Goal: Check status

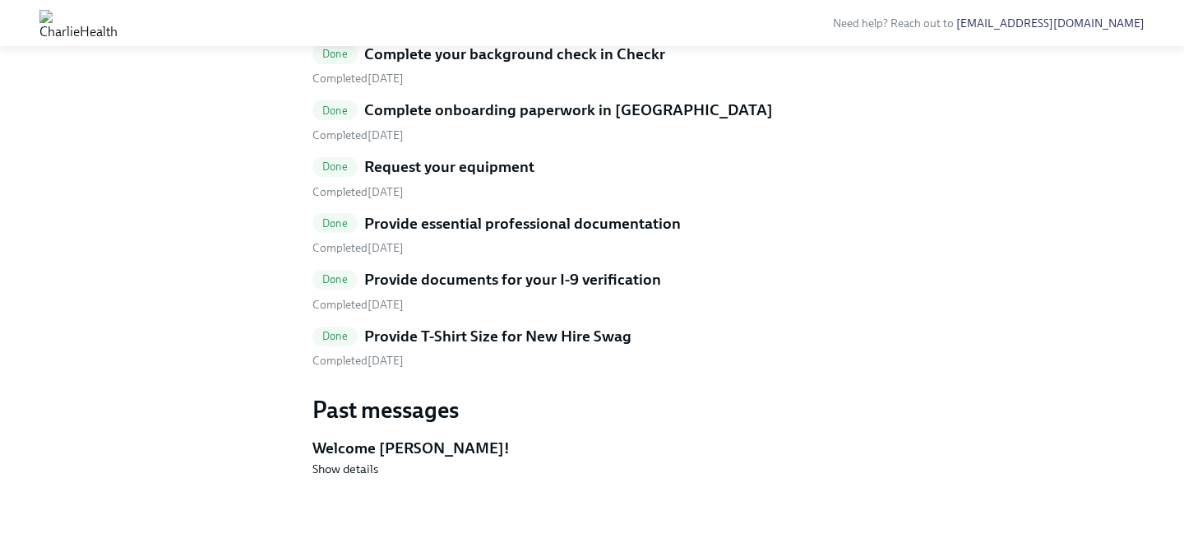
scroll to position [924, 0]
click at [498, 368] on div "Completed [DATE]" at bounding box center [592, 361] width 559 height 16
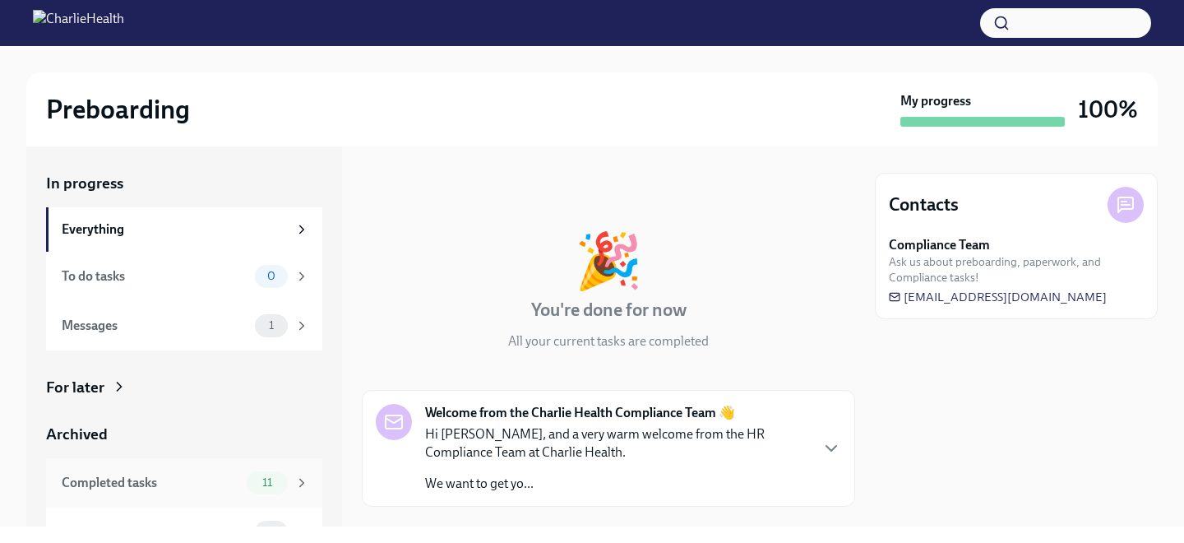
click at [146, 486] on div "Completed tasks" at bounding box center [151, 483] width 178 height 18
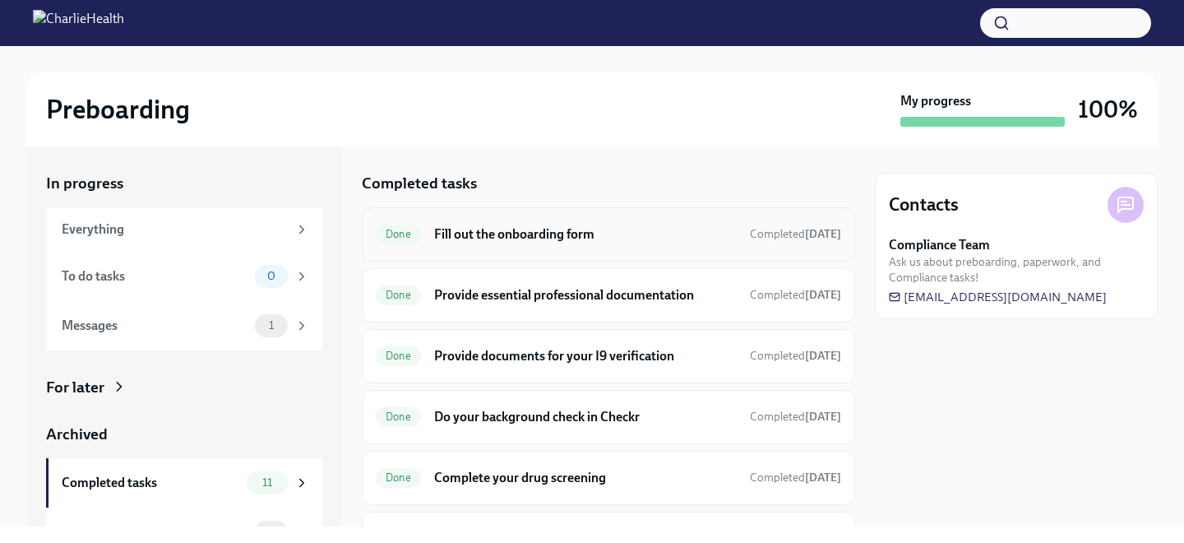
click at [497, 230] on h6 "Fill out the onboarding form" at bounding box center [585, 234] width 303 height 18
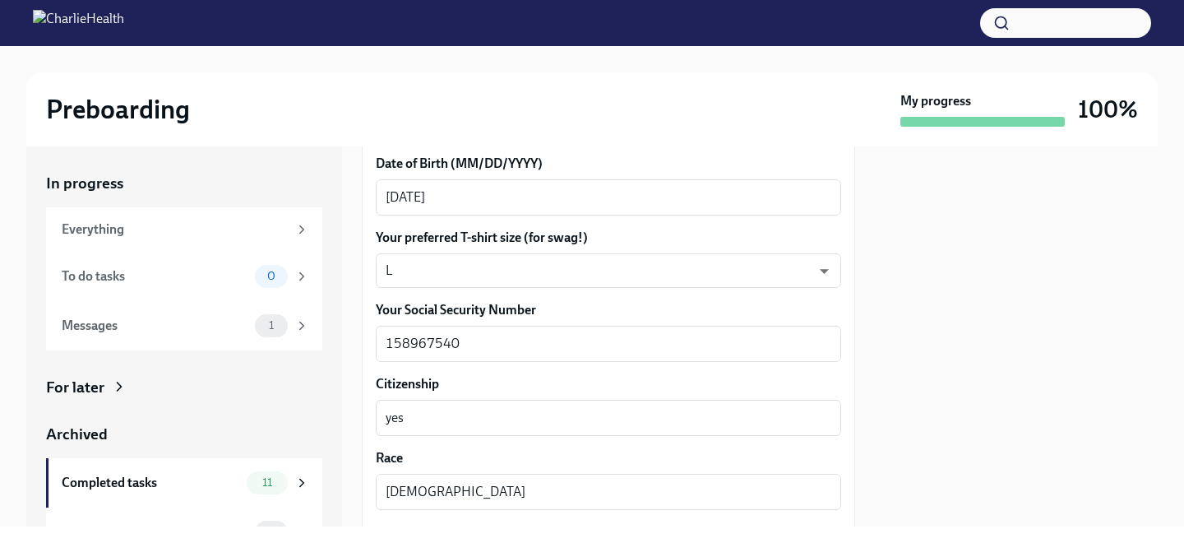
scroll to position [819, 0]
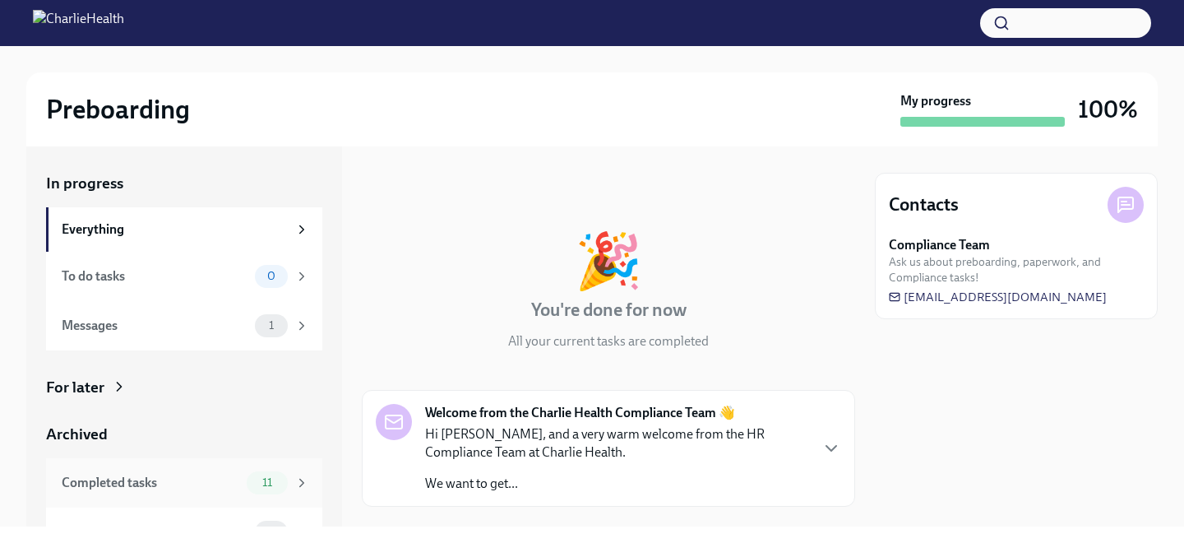
click at [289, 487] on div "11" at bounding box center [278, 482] width 63 height 23
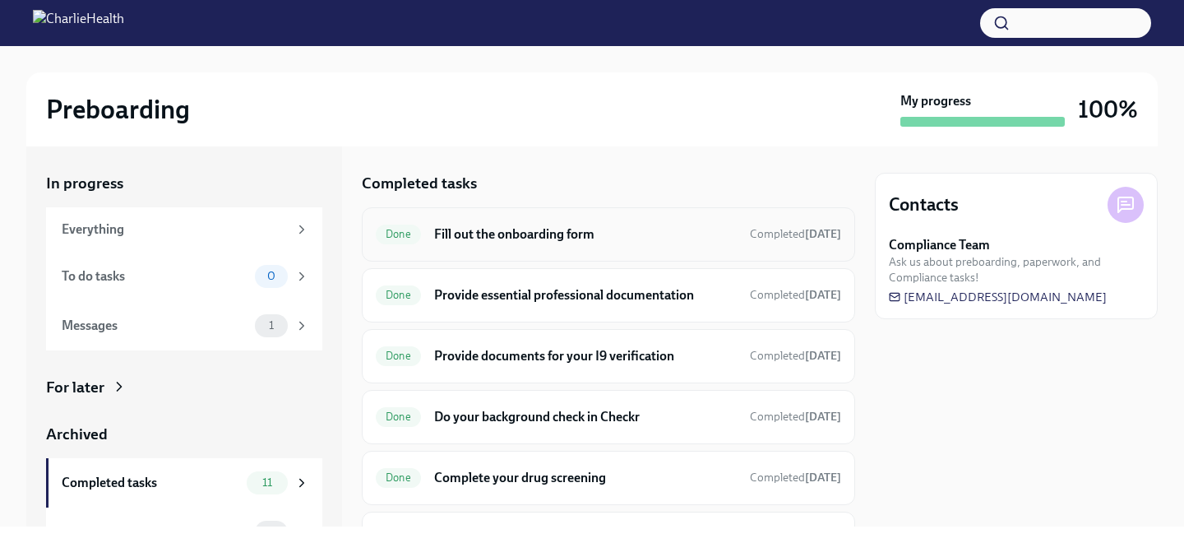
click at [421, 257] on div "Done Fill out the onboarding form Completed Jul 23rd" at bounding box center [608, 234] width 493 height 54
click at [429, 238] on div "Done Fill out the onboarding form Completed Jul 23rd" at bounding box center [608, 234] width 465 height 26
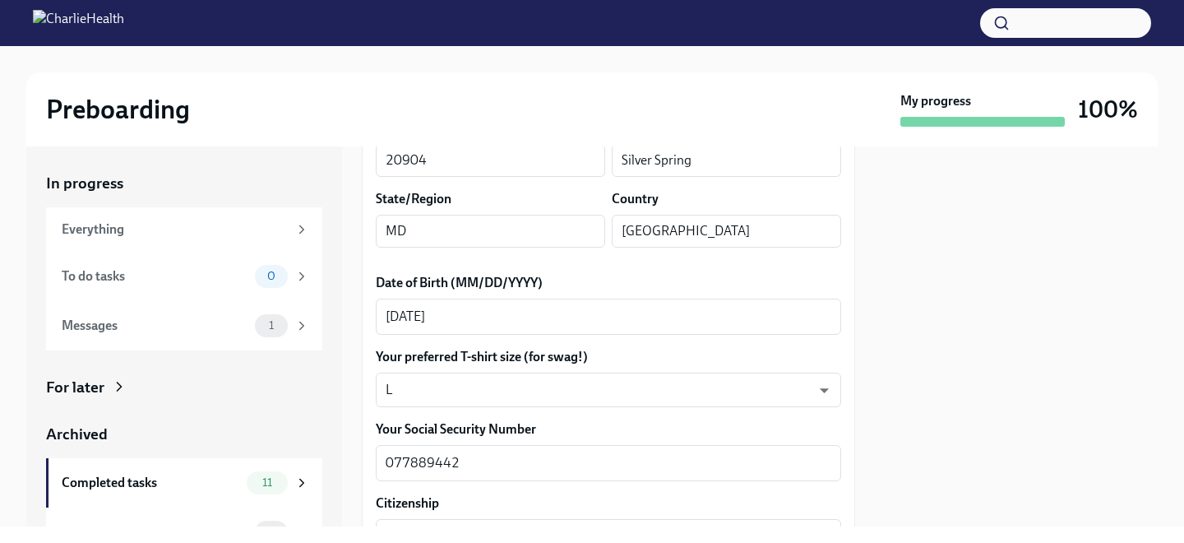
scroll to position [690, 0]
